Goal: Obtain resource: Obtain resource

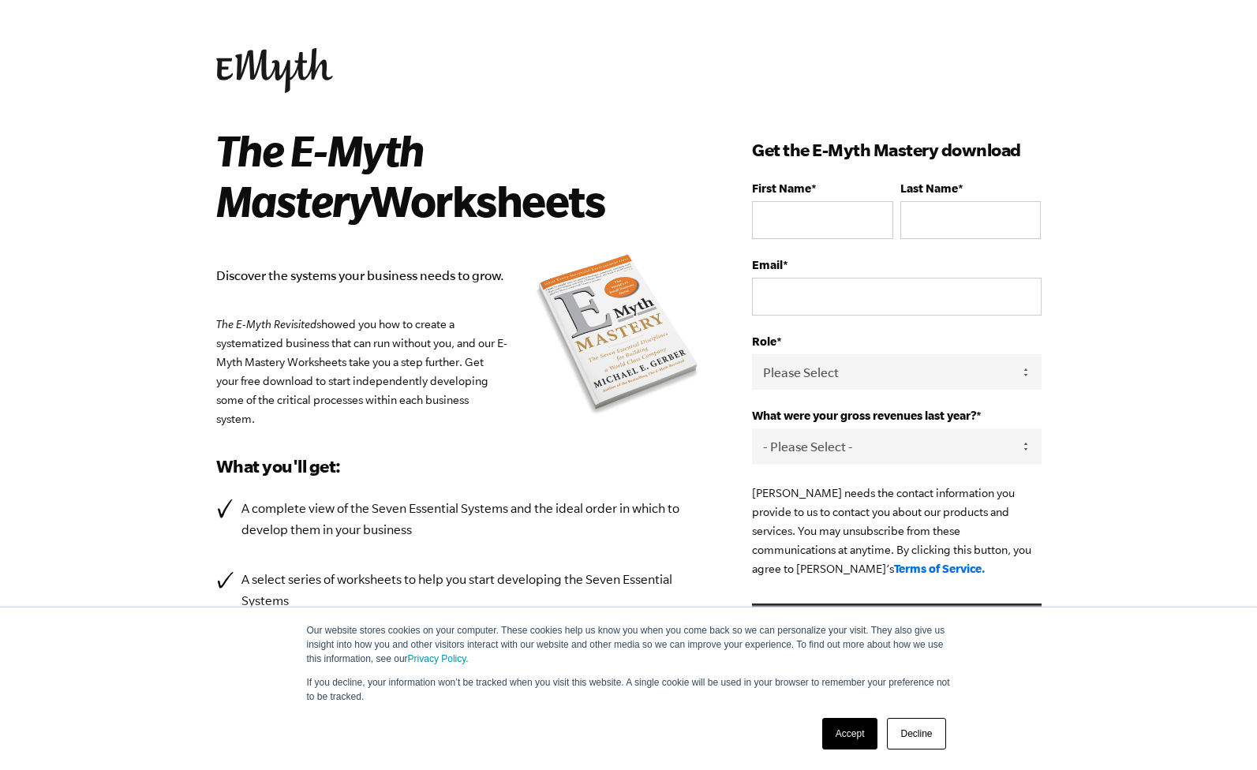
click at [902, 723] on link "Decline" at bounding box center [916, 734] width 58 height 32
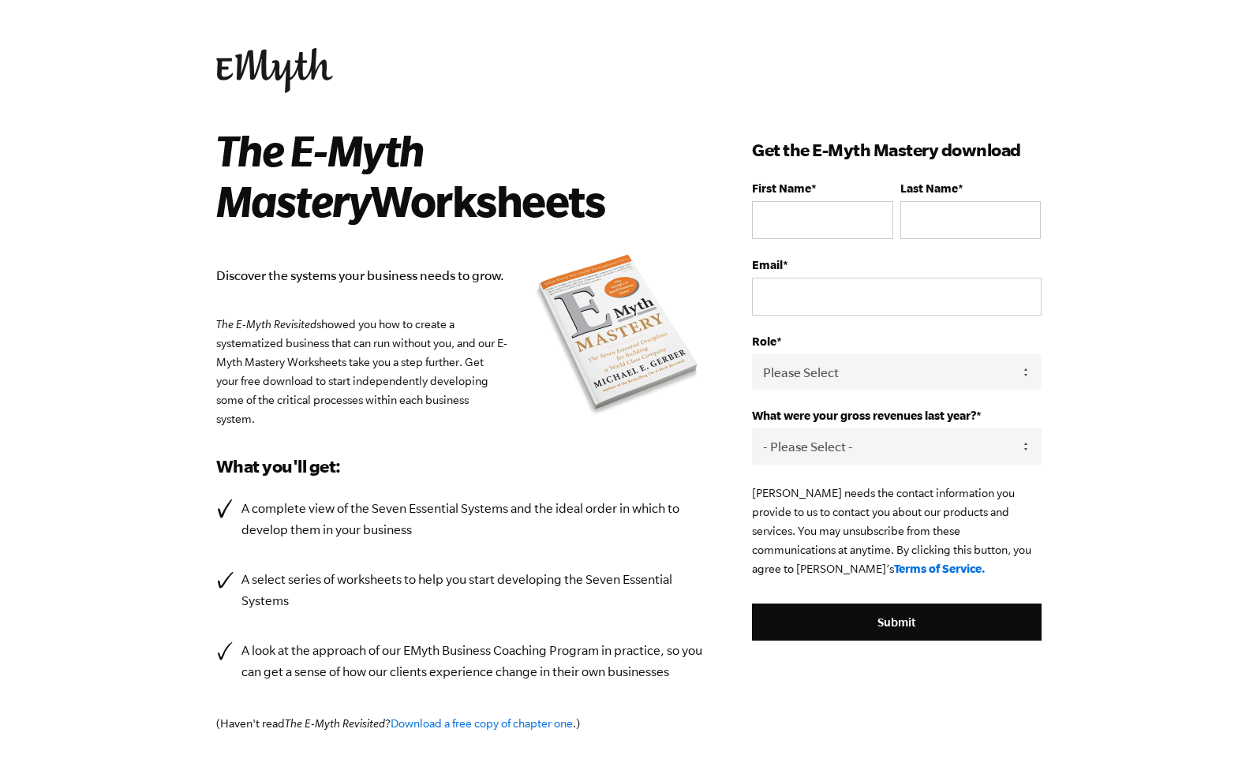
click at [896, 220] on fieldset "First Name * Last Name *" at bounding box center [896, 219] width 289 height 77
click at [852, 221] on input "First Name *" at bounding box center [822, 220] width 140 height 38
type input "[PERSON_NAME]"
type input "[EMAIL_ADDRESS][DOMAIN_NAME]"
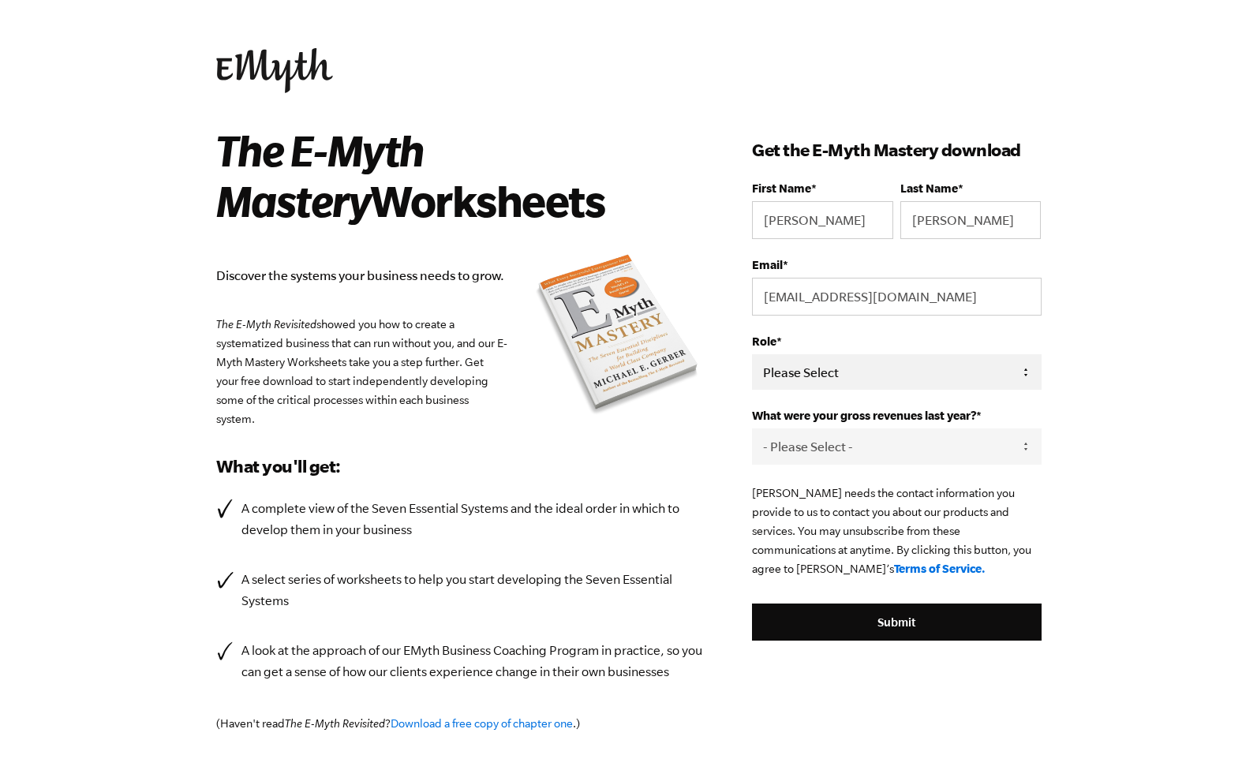
click at [895, 369] on select "Please Select Owner Partner / Co-Owner Executive Employee / Other" at bounding box center [896, 372] width 289 height 36
select select "Owner"
click at [752, 355] on select "Please Select Owner Partner / Co-Owner Executive Employee / Other" at bounding box center [896, 372] width 289 height 36
click at [914, 432] on select "- Please Select - 0-75K 76-150K 151-275K 276-500K 501-750K 751-1M 1-2.5M 2.5-5M…" at bounding box center [896, 446] width 289 height 36
select select "76-150K"
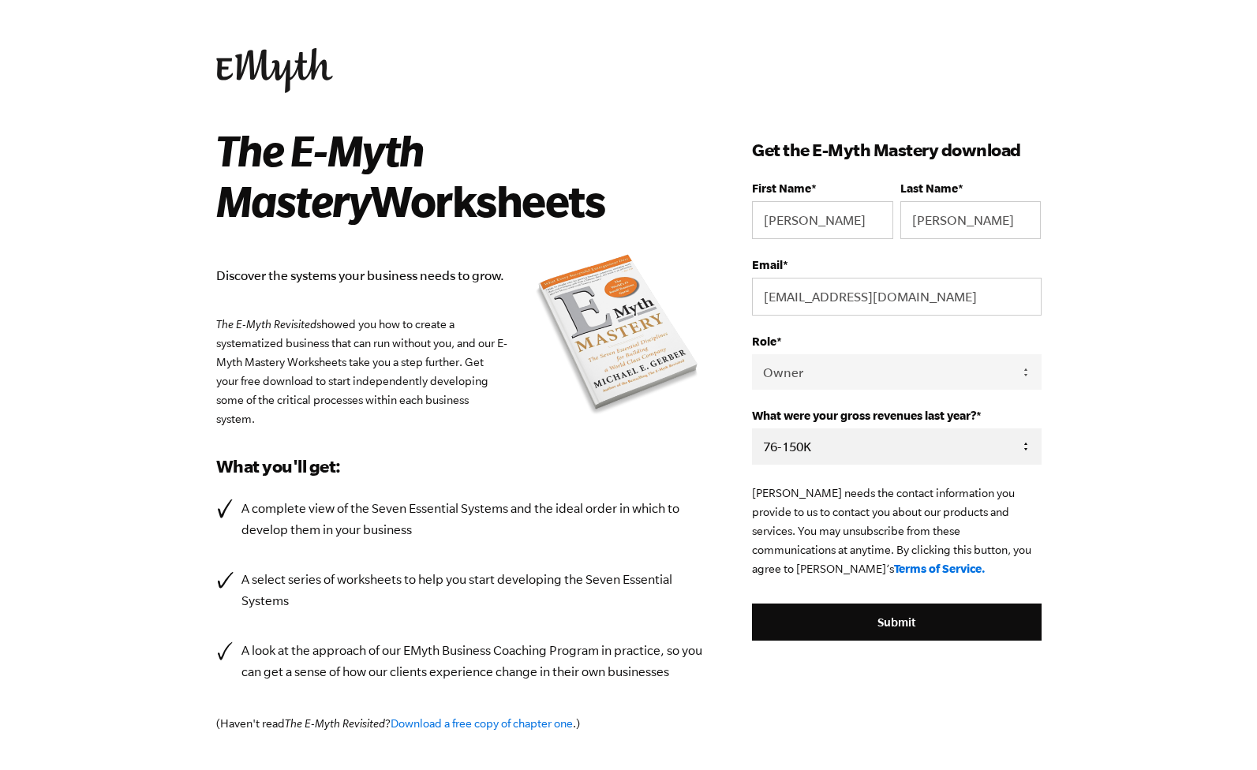
click at [752, 429] on select "- Please Select - 0-75K 76-150K 151-275K 276-500K 501-750K 751-1M 1-2.5M 2.5-5M…" at bounding box center [896, 446] width 289 height 36
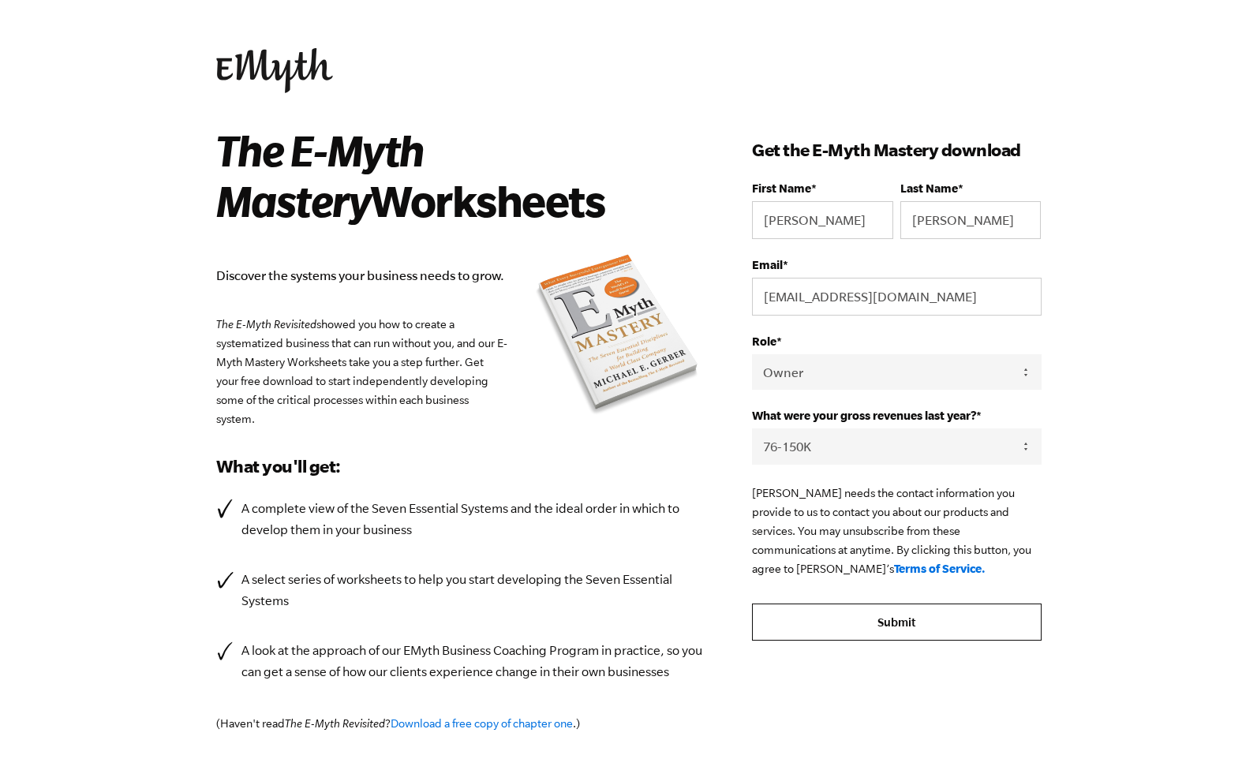
click at [962, 630] on input "Submit" at bounding box center [896, 623] width 289 height 38
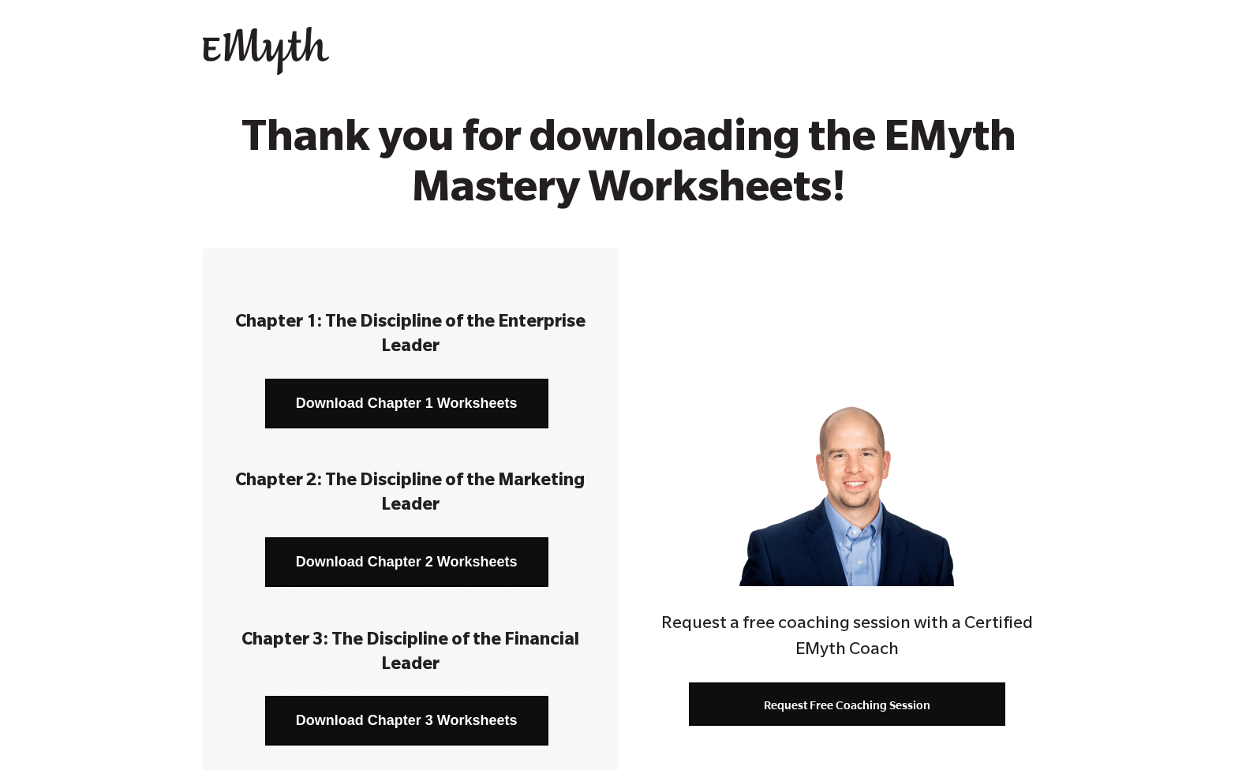
click at [415, 397] on link "Download Chapter 1 Worksheets" at bounding box center [406, 404] width 283 height 50
